Goal: Information Seeking & Learning: Learn about a topic

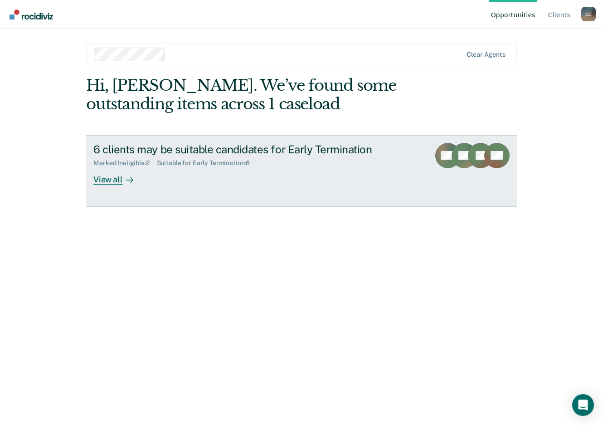
click at [111, 178] on div "View all" at bounding box center [118, 176] width 51 height 18
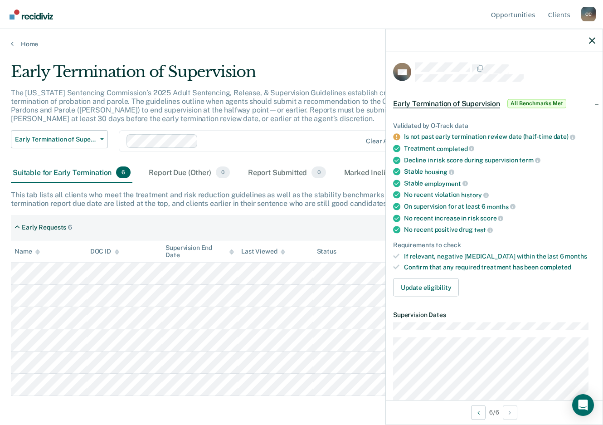
click at [232, 405] on main "Early Termination of Supervision The [US_STATE] Sentencing Commission’s 2025 Ad…" at bounding box center [301, 235] width 603 height 374
click at [330, 39] on div "Home" at bounding box center [301, 38] width 603 height 19
click at [589, 39] on icon "button" at bounding box center [592, 40] width 6 height 6
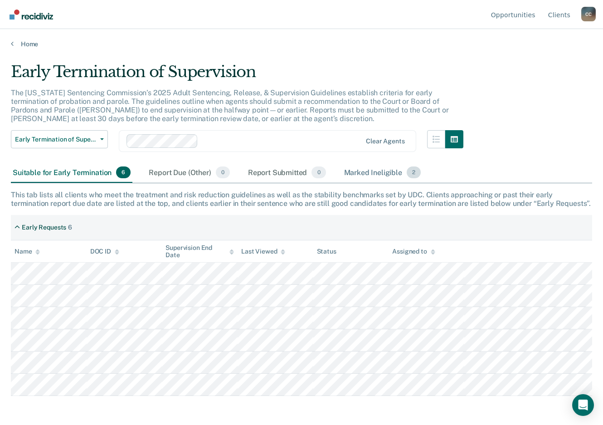
click at [375, 174] on div "Marked Ineligible 2" at bounding box center [382, 173] width 81 height 20
